Goal: Task Accomplishment & Management: Use online tool/utility

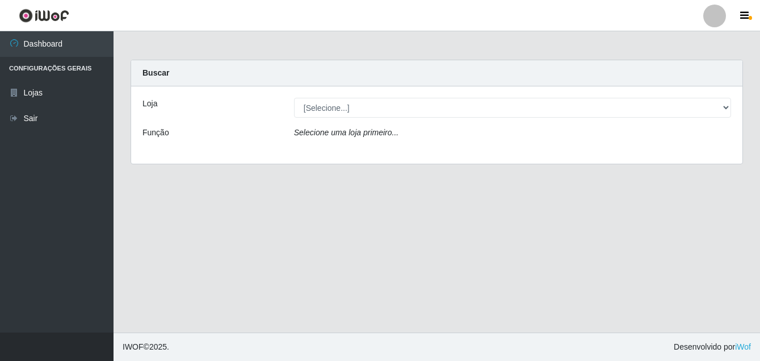
click at [333, 104] on select "[Selecione...] Ajubá Mercado" at bounding box center [512, 108] width 437 height 20
select select "402"
click at [294, 98] on select "[Selecione...] Ajubá Mercado" at bounding box center [512, 108] width 437 height 20
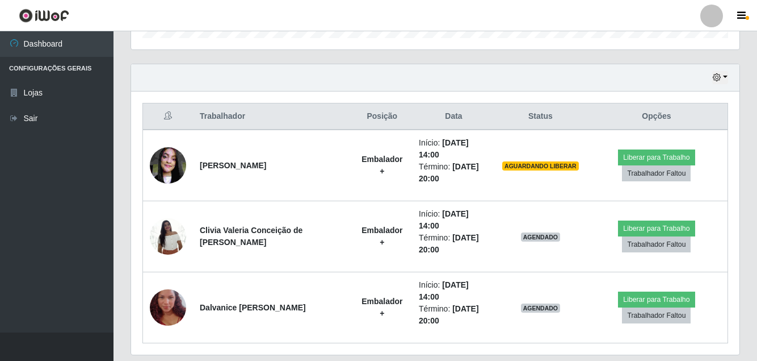
scroll to position [368, 0]
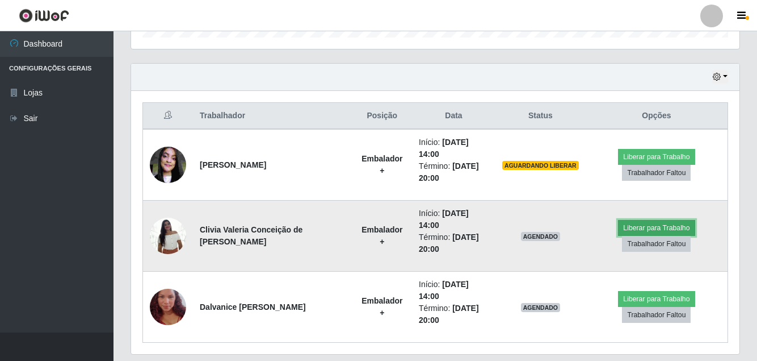
click at [644, 220] on button "Liberar para Trabalho" at bounding box center [656, 228] width 77 height 16
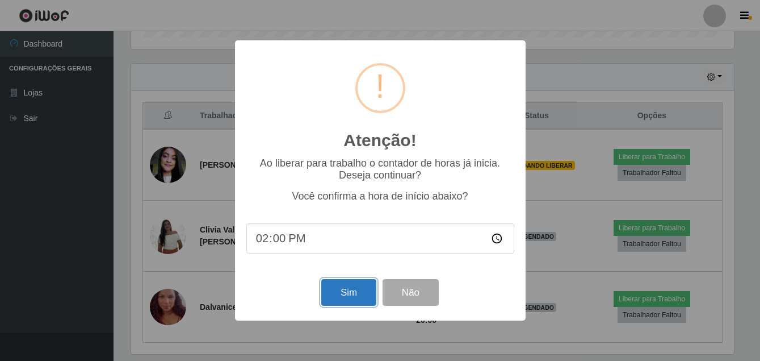
click at [343, 296] on button "Sim" at bounding box center [348, 292] width 55 height 27
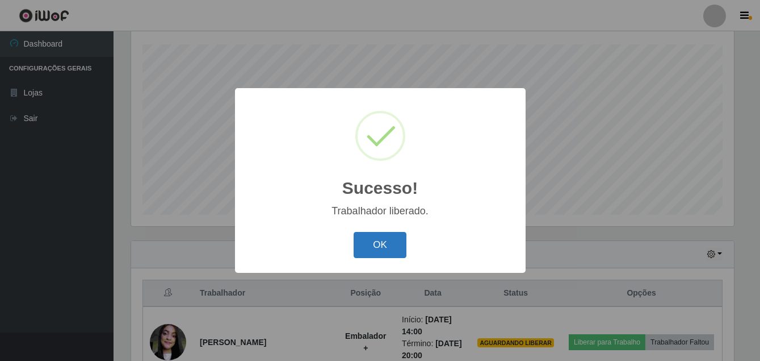
click at [378, 246] on button "OK" at bounding box center [380, 245] width 53 height 27
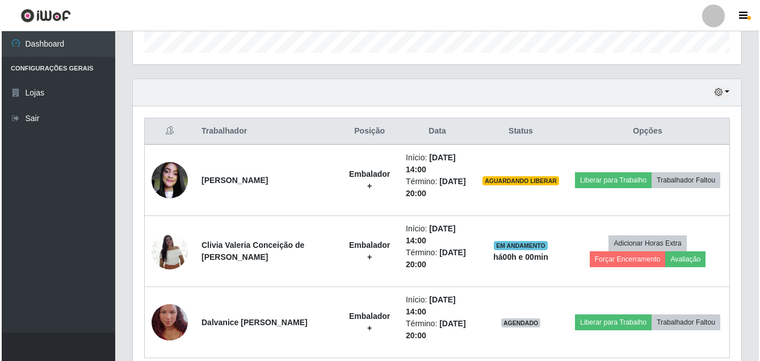
scroll to position [404, 0]
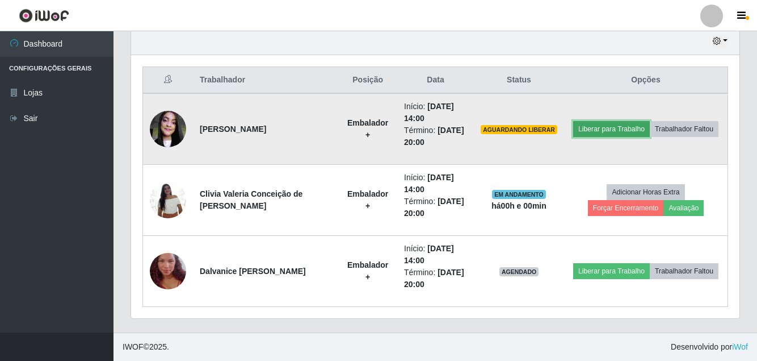
click at [606, 129] on button "Liberar para Trabalho" at bounding box center [611, 129] width 77 height 16
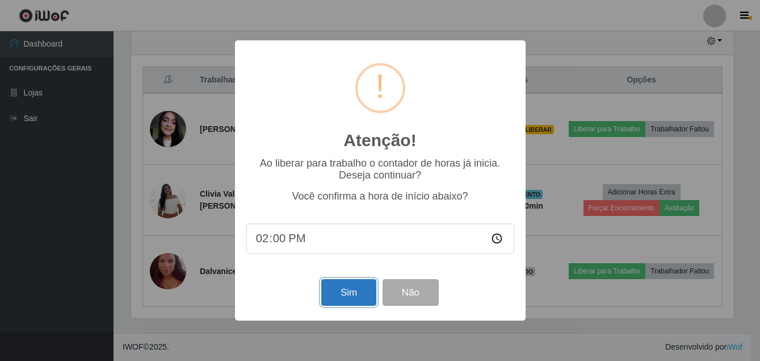
click at [344, 300] on button "Sim" at bounding box center [348, 292] width 55 height 27
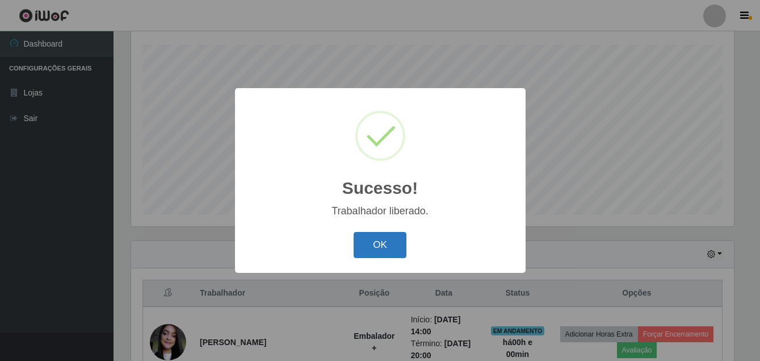
click at [384, 242] on button "OK" at bounding box center [380, 245] width 53 height 27
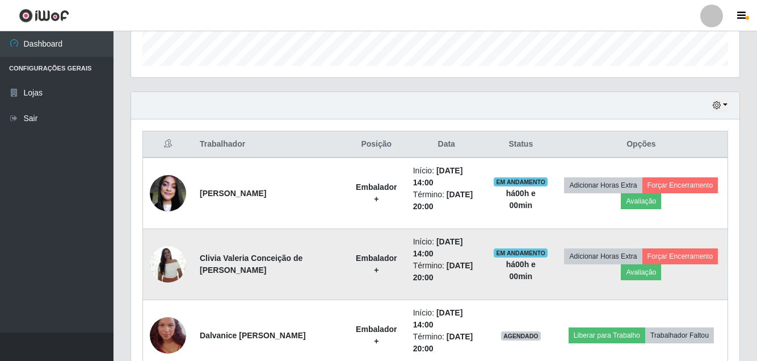
scroll to position [404, 0]
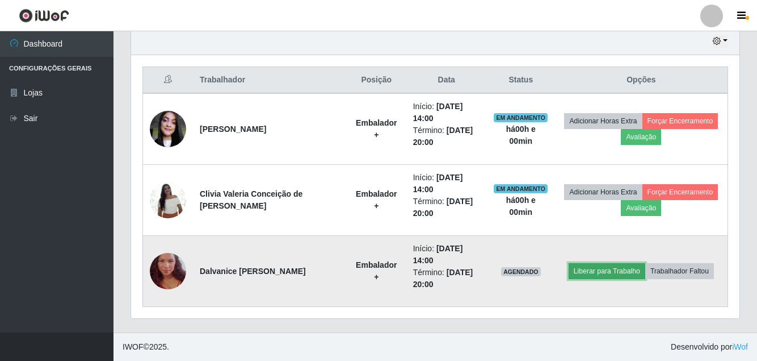
click at [582, 272] on button "Liberar para Trabalho" at bounding box center [607, 271] width 77 height 16
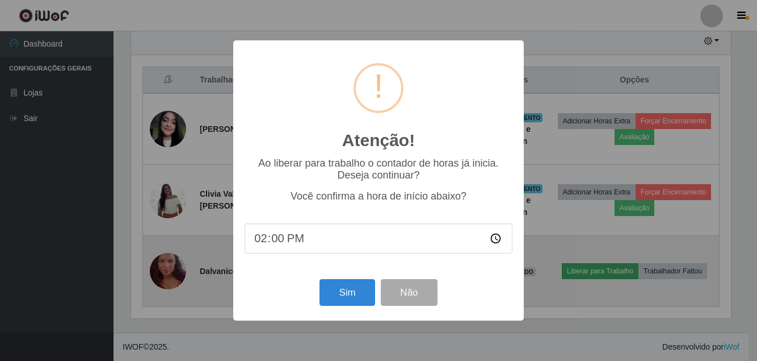
scroll to position [236, 603]
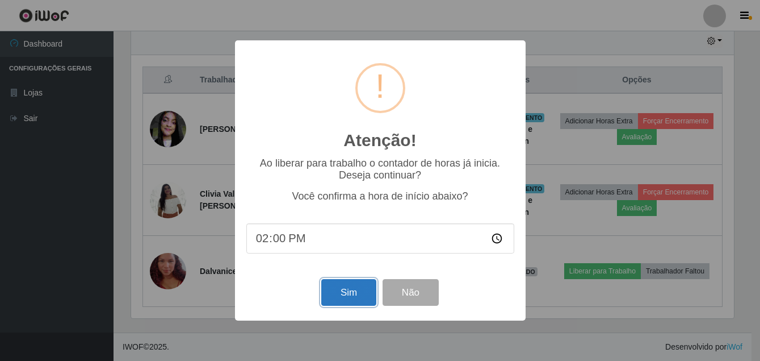
click at [347, 296] on button "Sim" at bounding box center [348, 292] width 55 height 27
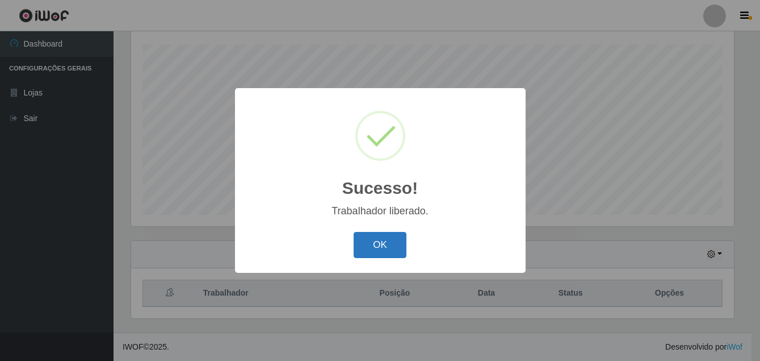
click at [393, 249] on button "OK" at bounding box center [380, 245] width 53 height 27
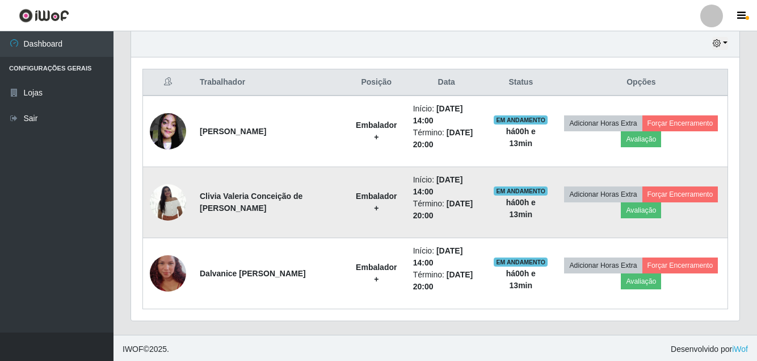
scroll to position [404, 0]
